Goal: Information Seeking & Learning: Learn about a topic

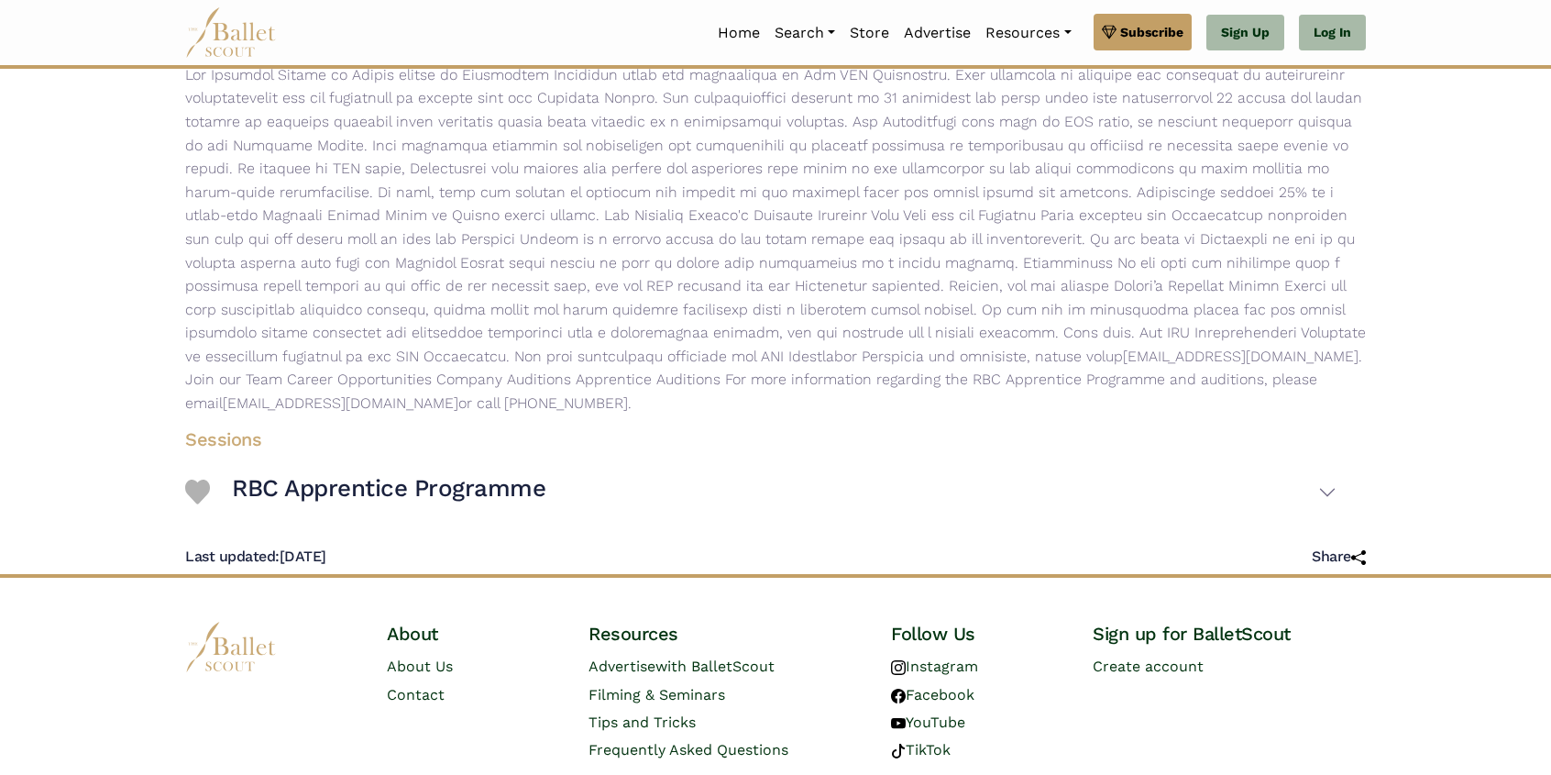
scroll to position [341, 0]
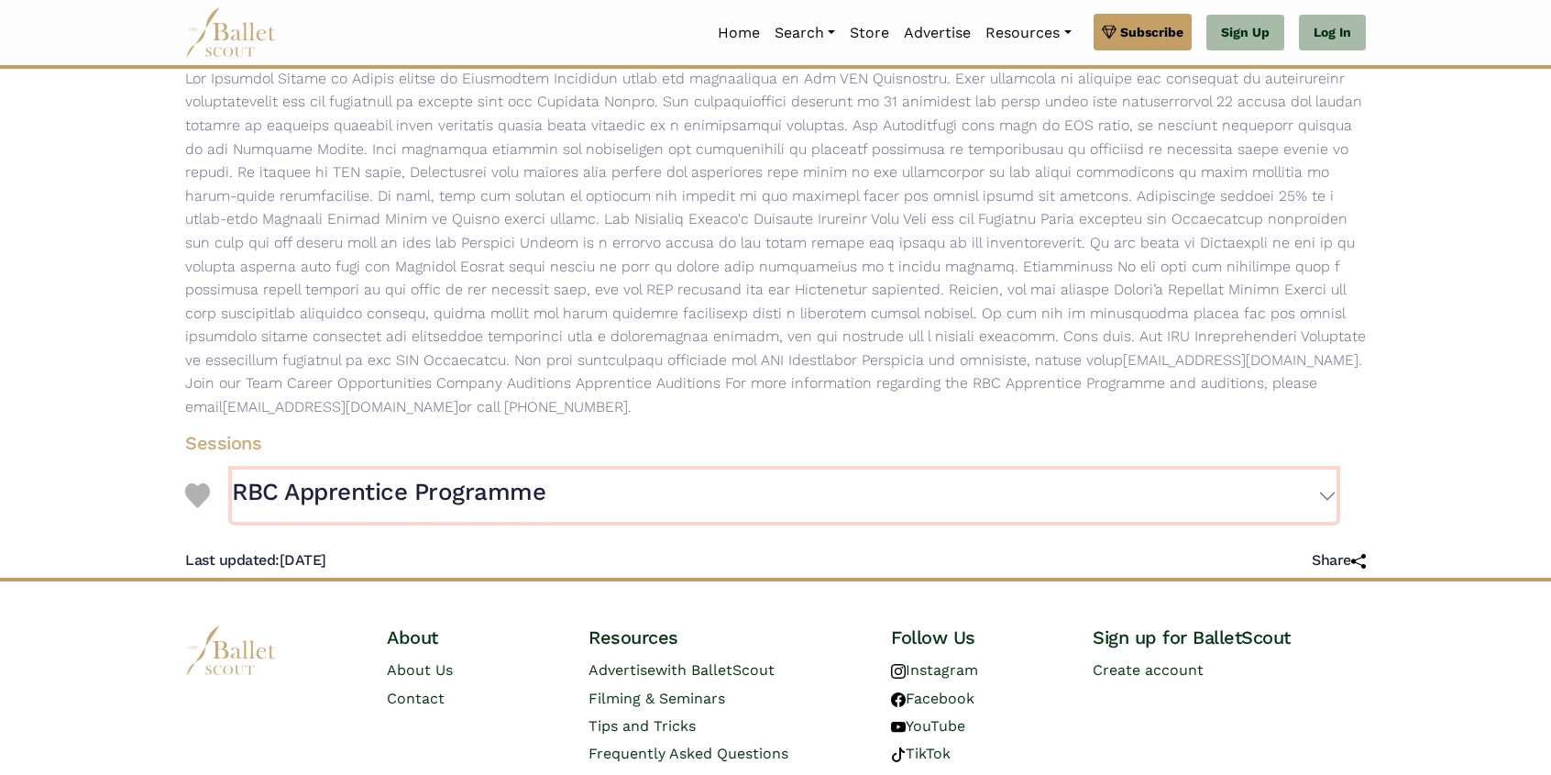
click at [1319, 487] on button "RBC Apprentice Programme" at bounding box center [784, 495] width 1105 height 53
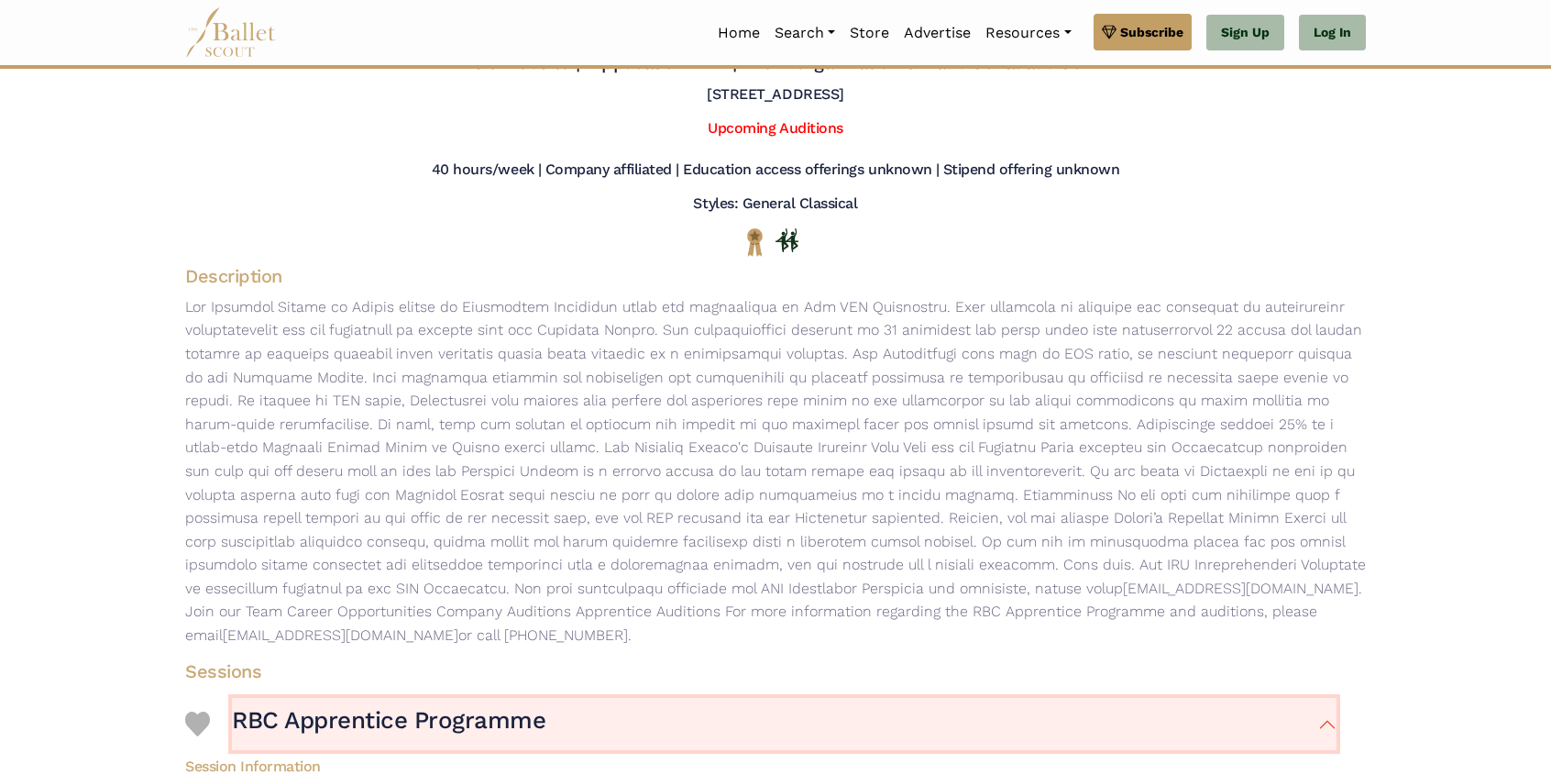
scroll to position [0, 0]
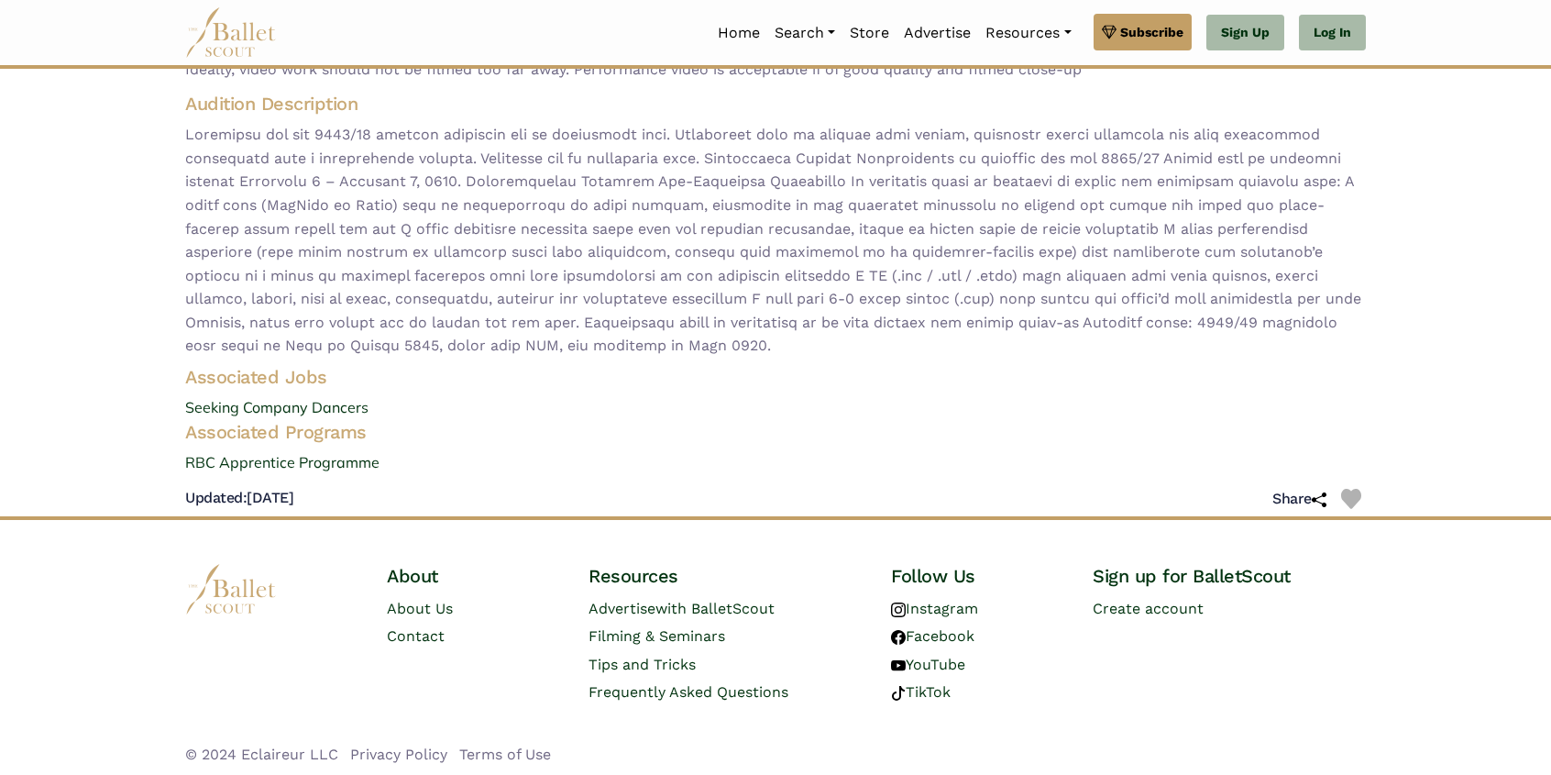
scroll to position [364, 0]
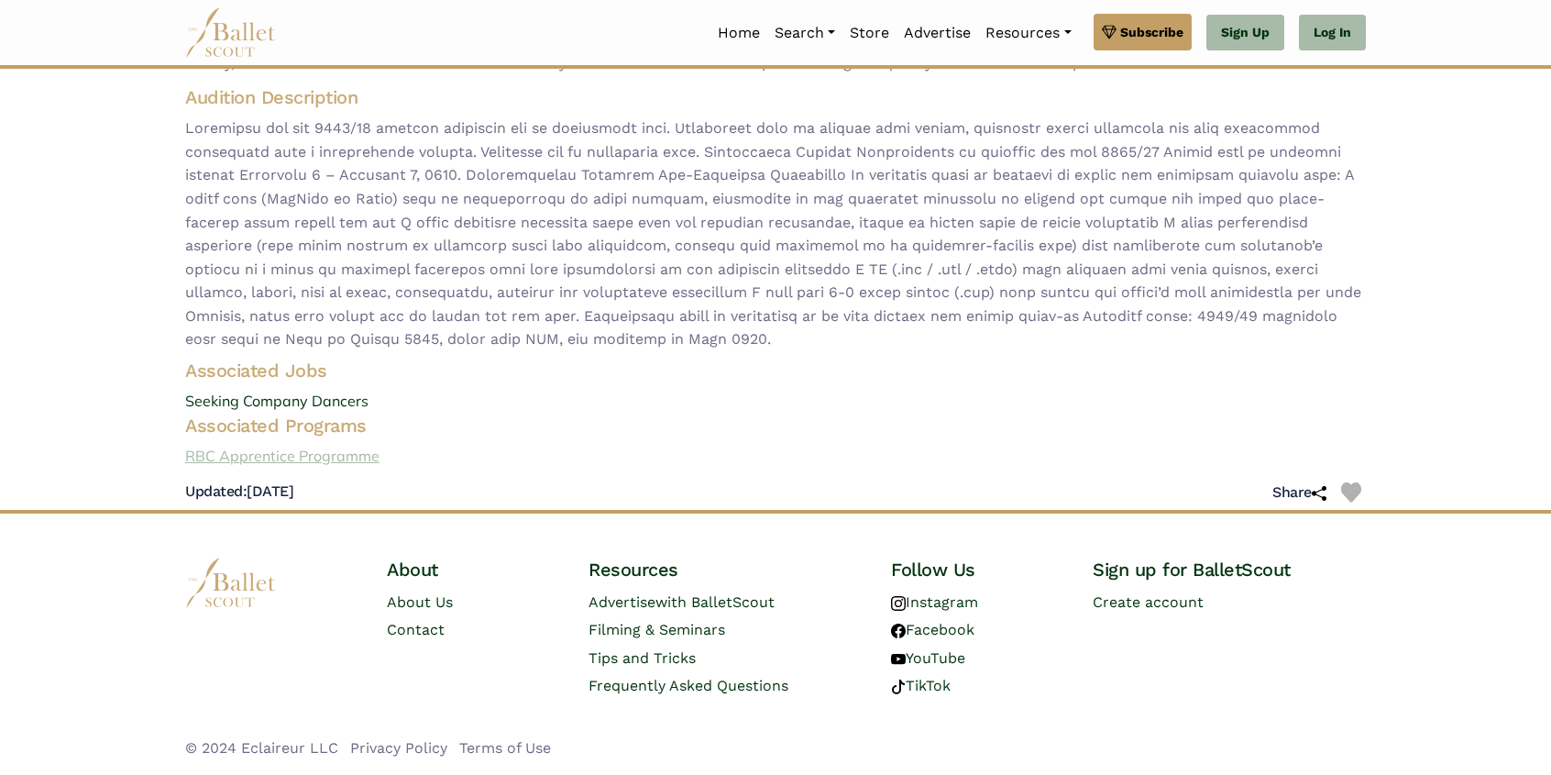
click at [259, 460] on link "RBC Apprentice Programme" at bounding box center [776, 457] width 1210 height 24
